Goal: Check status: Check status

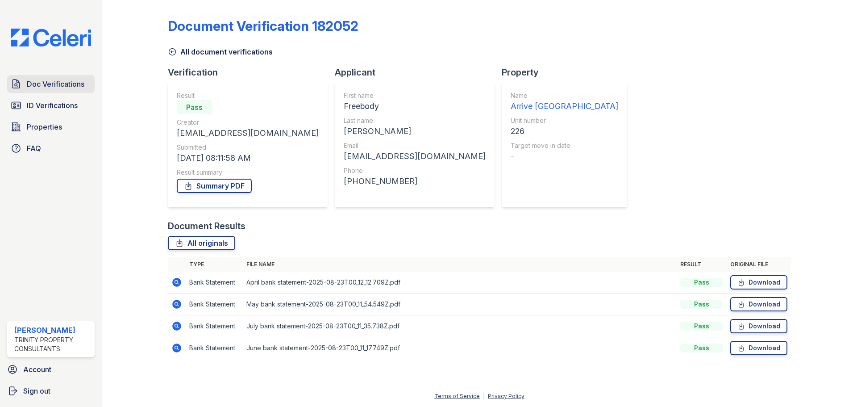
click at [57, 87] on span "Doc Verifications" at bounding box center [56, 84] width 58 height 11
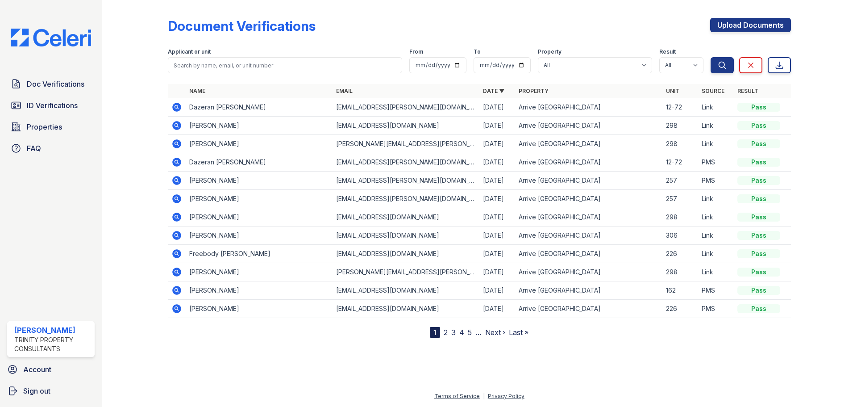
click at [177, 107] on icon at bounding box center [176, 106] width 2 height 2
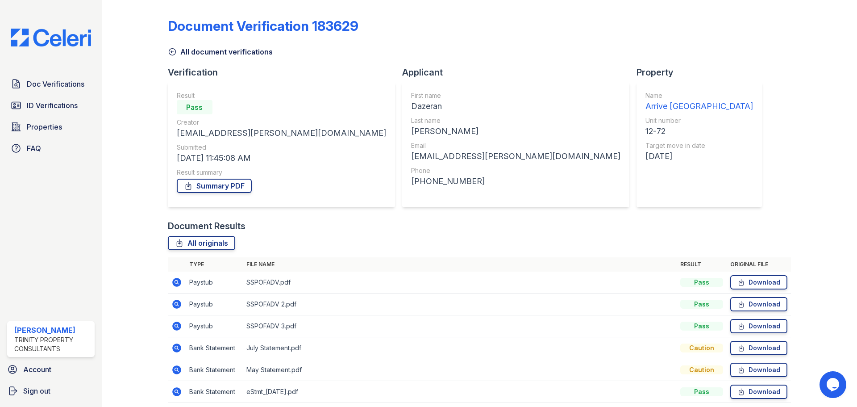
scroll to position [35, 0]
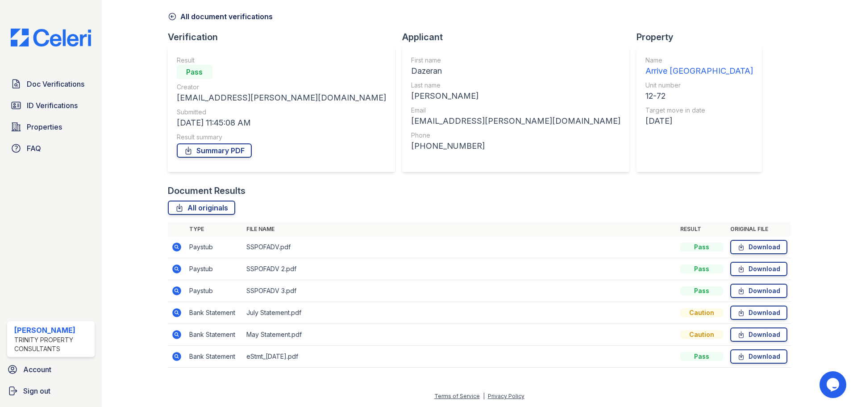
click at [177, 246] on icon at bounding box center [176, 246] width 11 height 11
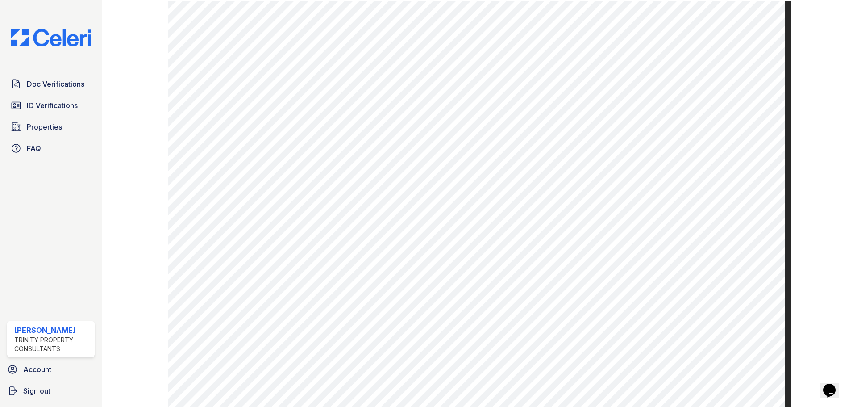
scroll to position [446, 0]
